Goal: Task Accomplishment & Management: Use online tool/utility

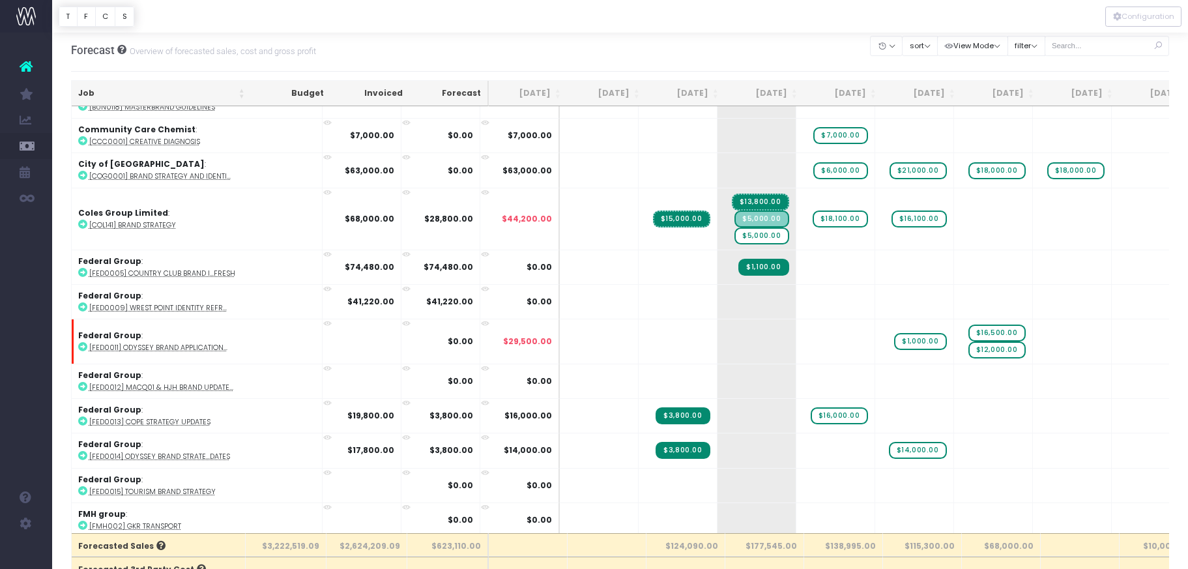
scroll to position [1124, 0]
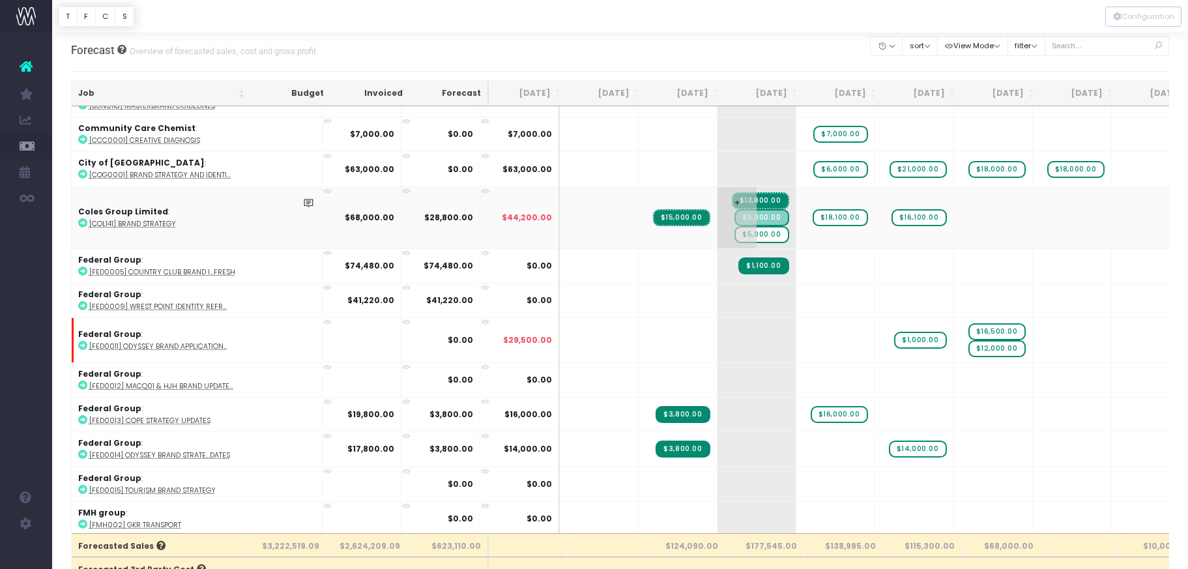
click at [734, 233] on span "$5,000.00" at bounding box center [761, 234] width 54 height 17
click at [734, 232] on span "$5,000.00" at bounding box center [761, 234] width 54 height 17
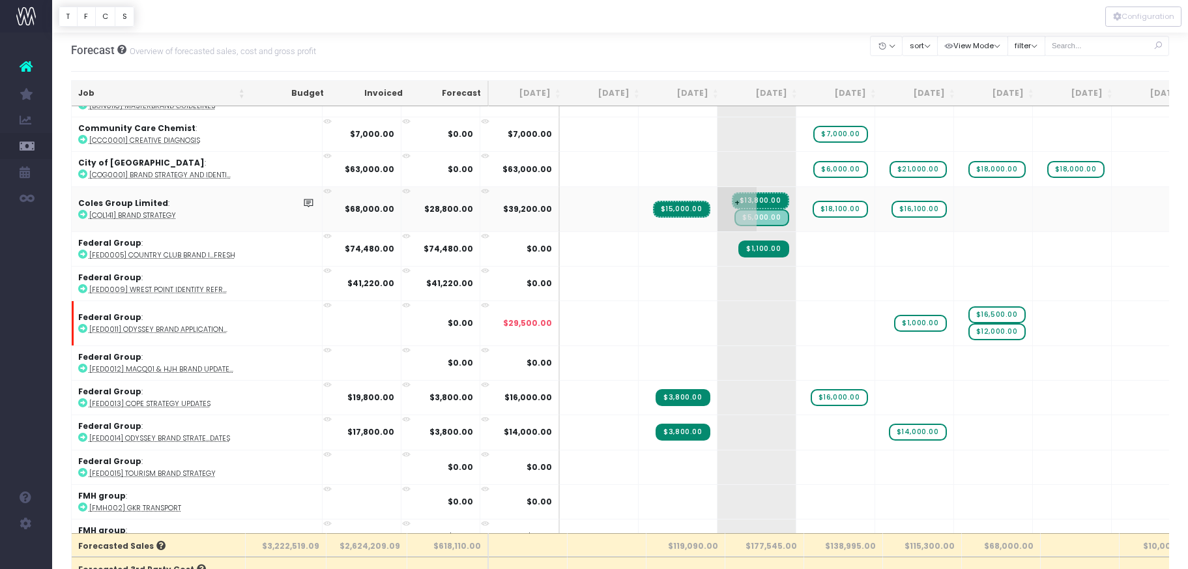
click at [734, 218] on span "$5,000.00" at bounding box center [761, 217] width 54 height 17
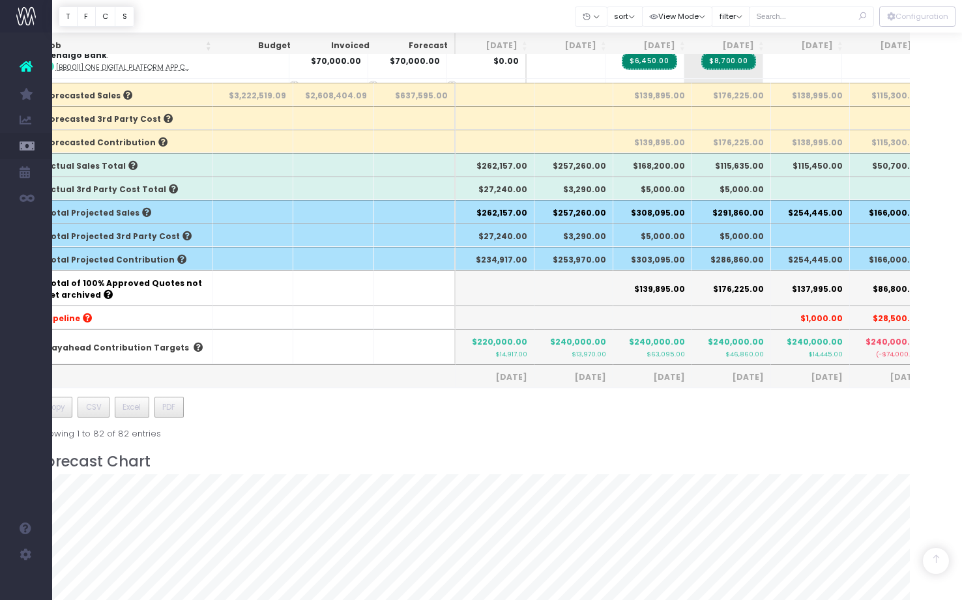
scroll to position [2674, 0]
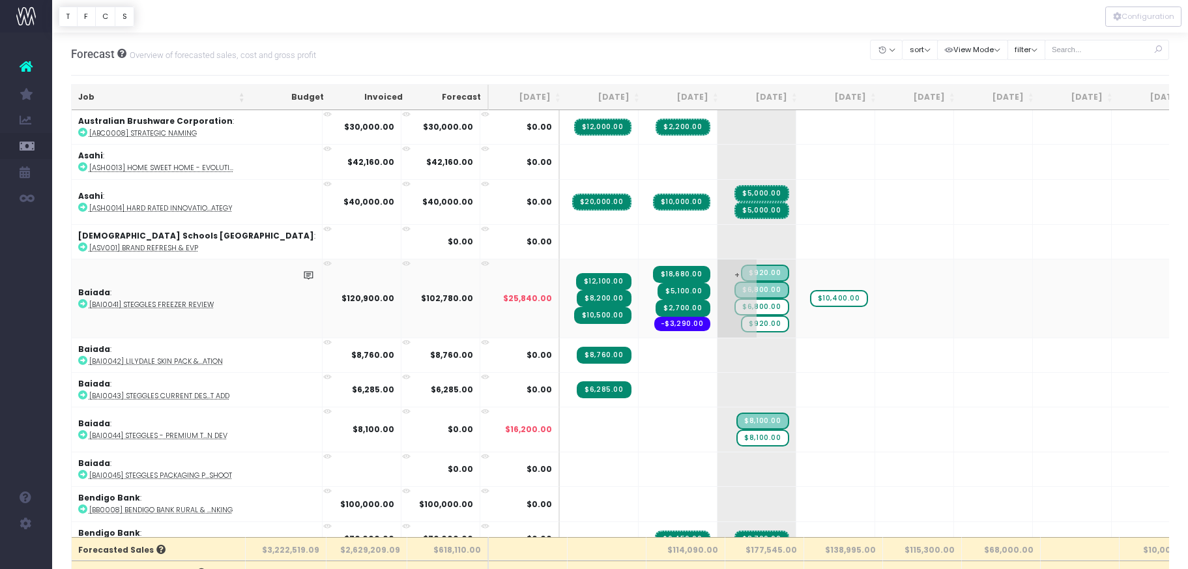
click at [734, 306] on span "$6,800.00" at bounding box center [761, 306] width 54 height 17
click at [734, 307] on span "$6,800.00" at bounding box center [761, 306] width 54 height 17
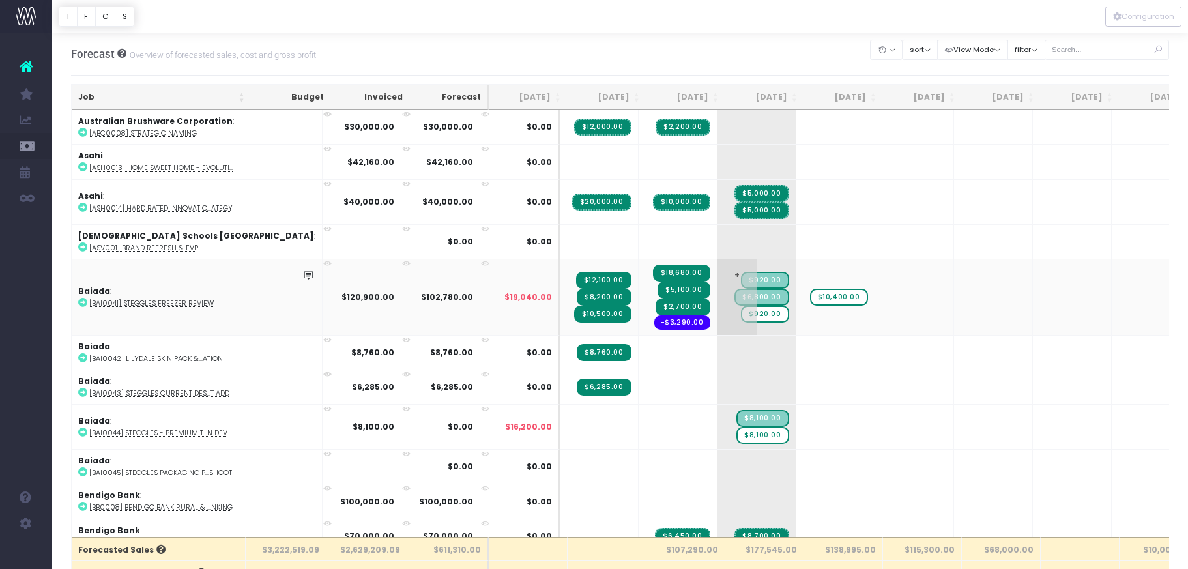
click at [741, 313] on span "$920.00" at bounding box center [765, 314] width 48 height 17
click at [736, 434] on span "$8,100.00" at bounding box center [762, 435] width 52 height 17
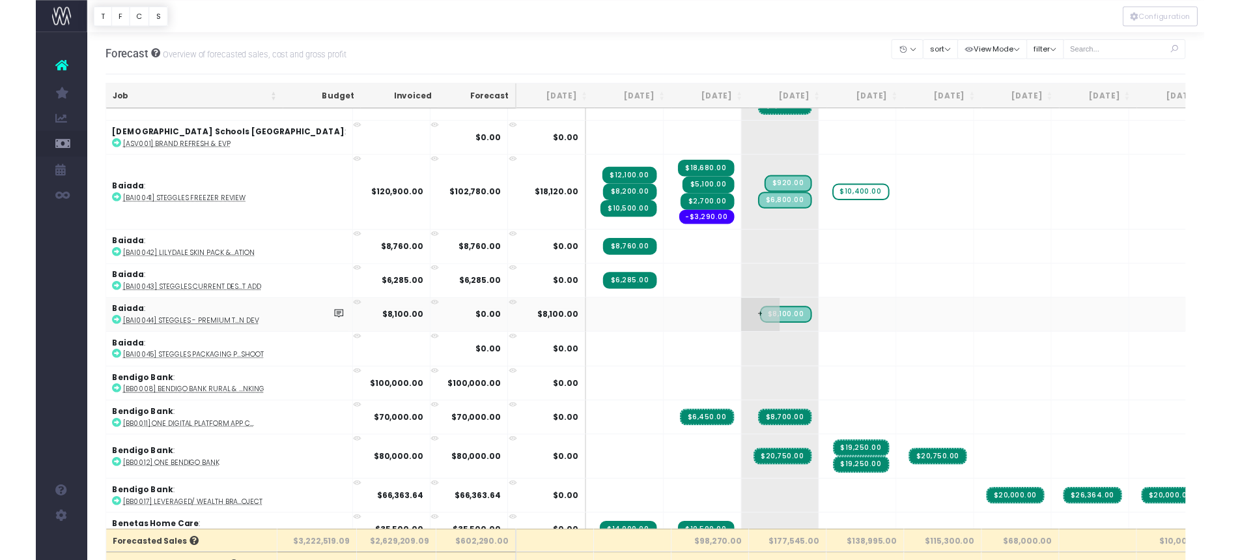
scroll to position [87, 0]
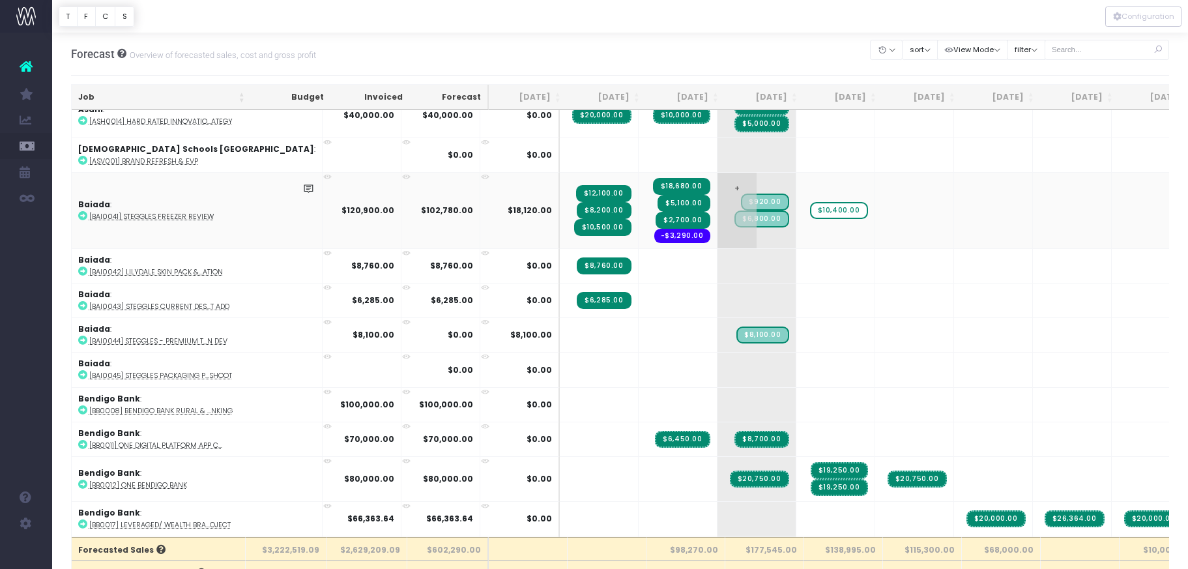
click at [741, 202] on span "$920.00" at bounding box center [765, 201] width 48 height 17
click at [734, 218] on span "$6,800.00" at bounding box center [761, 218] width 54 height 17
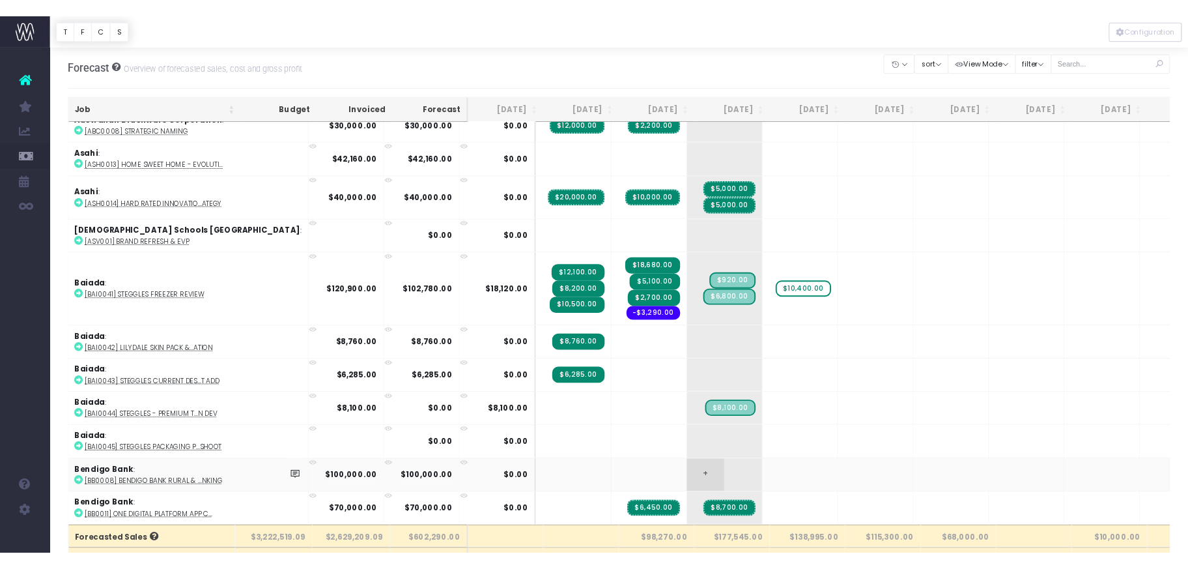
scroll to position [5, 0]
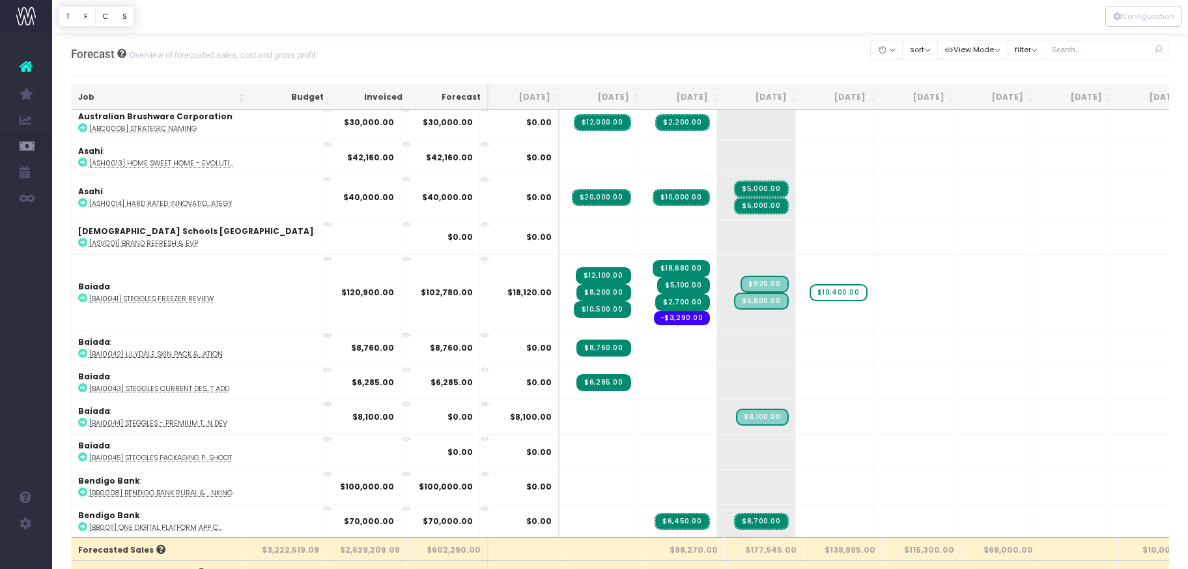
click at [22, 230] on ul "Account Warning You are on a paid plan. My Favourites You have no favourites Jo…" at bounding box center [26, 132] width 52 height 198
